Goal: Information Seeking & Learning: Learn about a topic

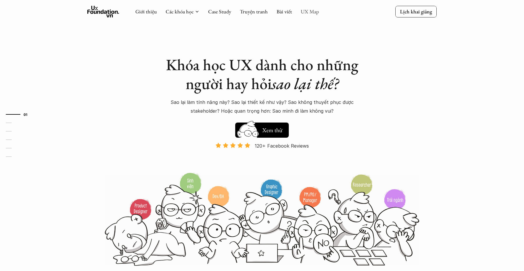
click at [313, 13] on link "UX Map" at bounding box center [310, 11] width 18 height 7
